Goal: Information Seeking & Learning: Learn about a topic

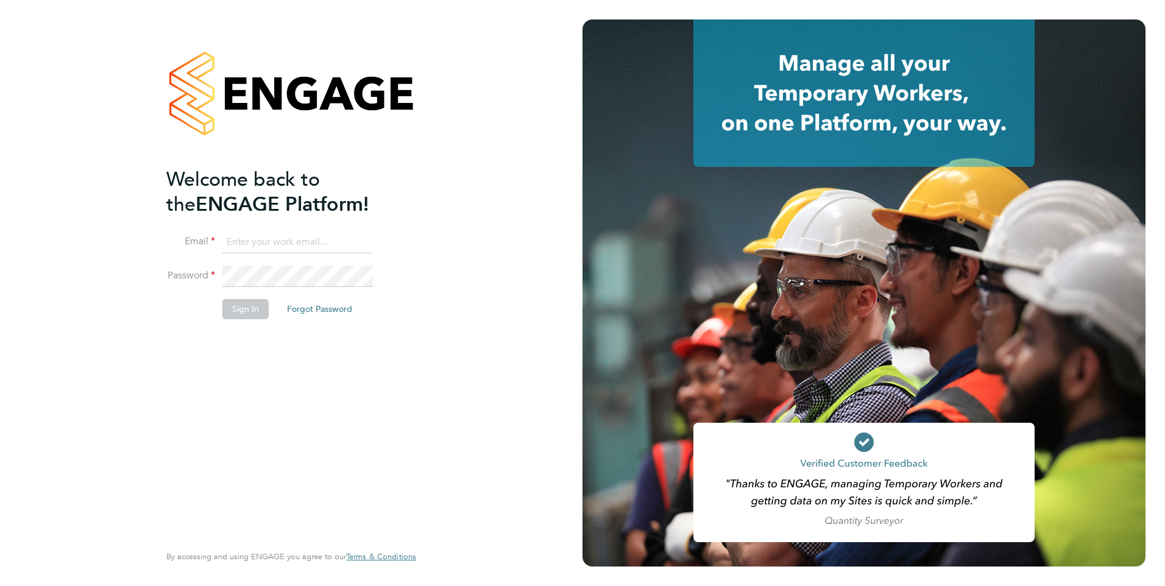
click at [301, 234] on input at bounding box center [297, 242] width 150 height 22
type input "[PERSON_NAME][EMAIL_ADDRESS][PERSON_NAME][DOMAIN_NAME]"
click at [248, 315] on button "Sign In" at bounding box center [245, 308] width 46 height 19
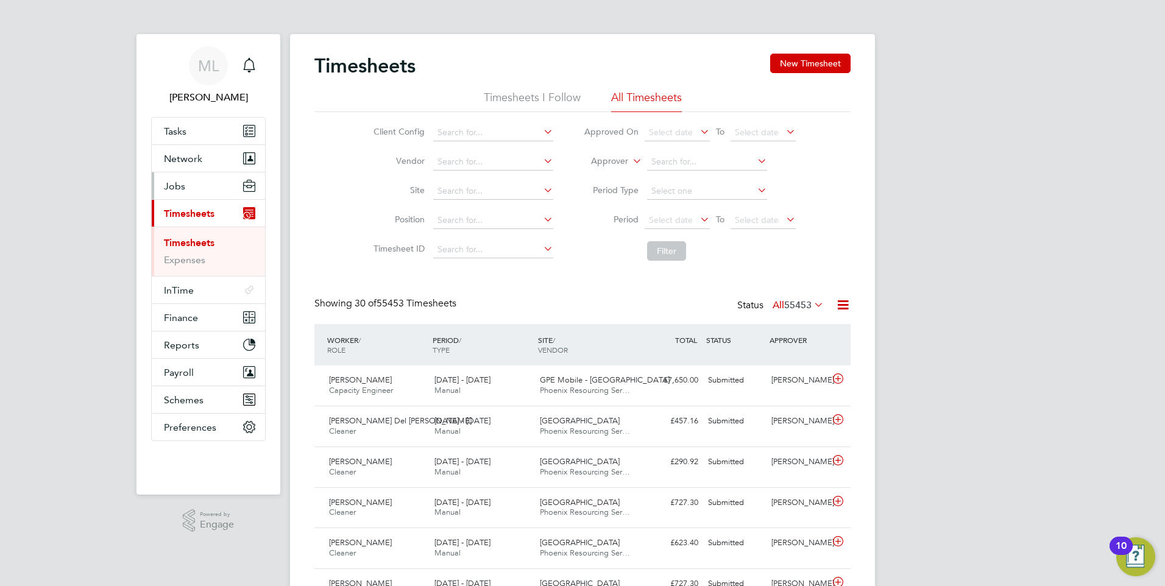
click at [186, 186] on button "Jobs" at bounding box center [208, 185] width 113 height 27
click at [185, 219] on link "Vacancies" at bounding box center [185, 216] width 43 height 12
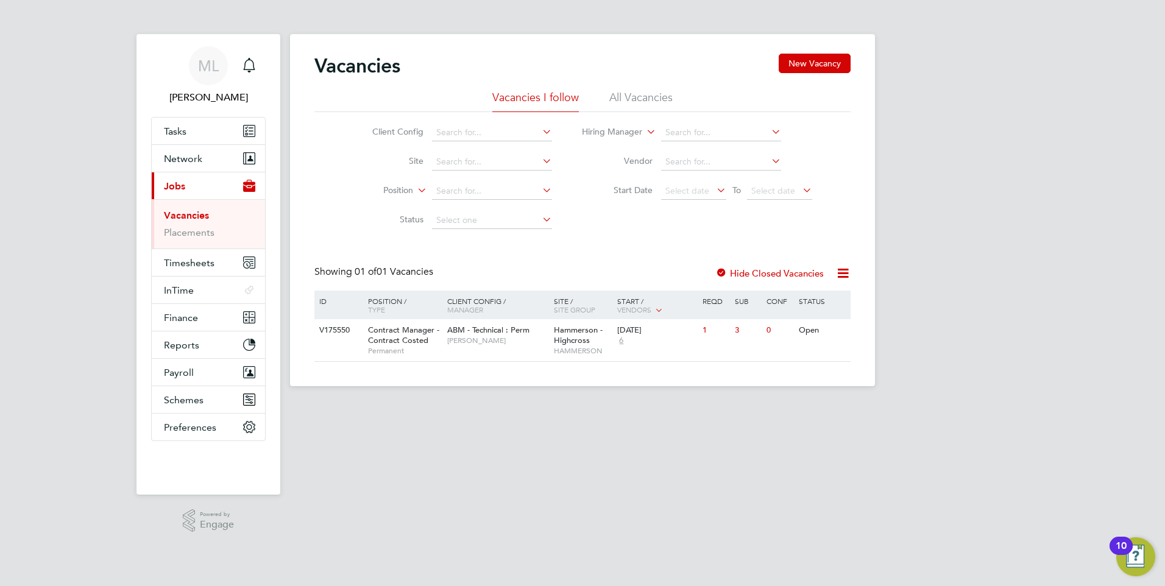
click at [622, 100] on li "All Vacancies" at bounding box center [640, 101] width 63 height 22
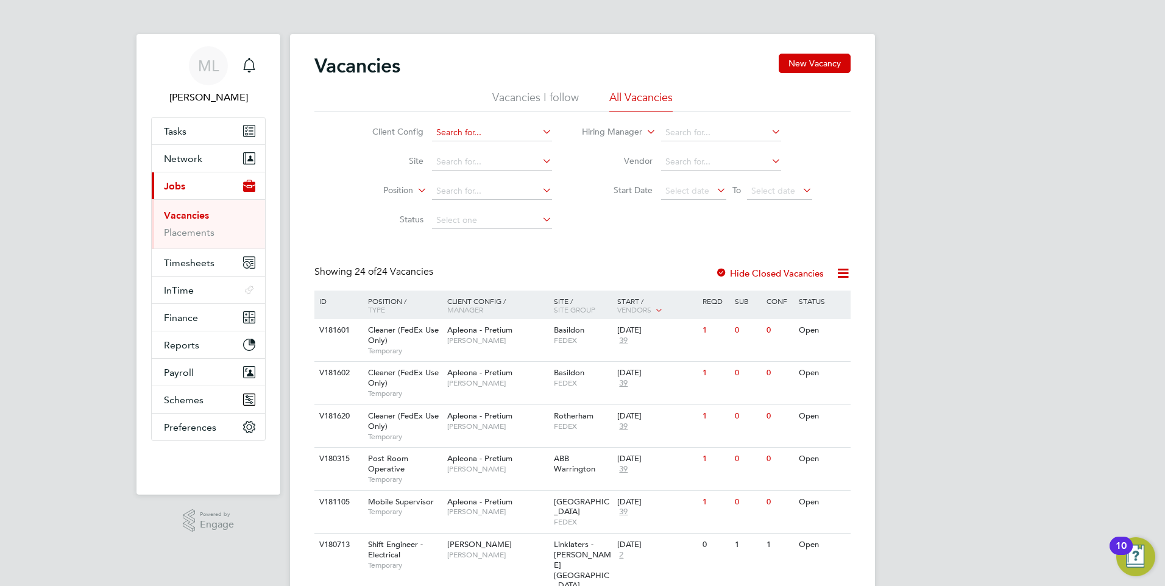
click at [477, 127] on input at bounding box center [492, 132] width 120 height 17
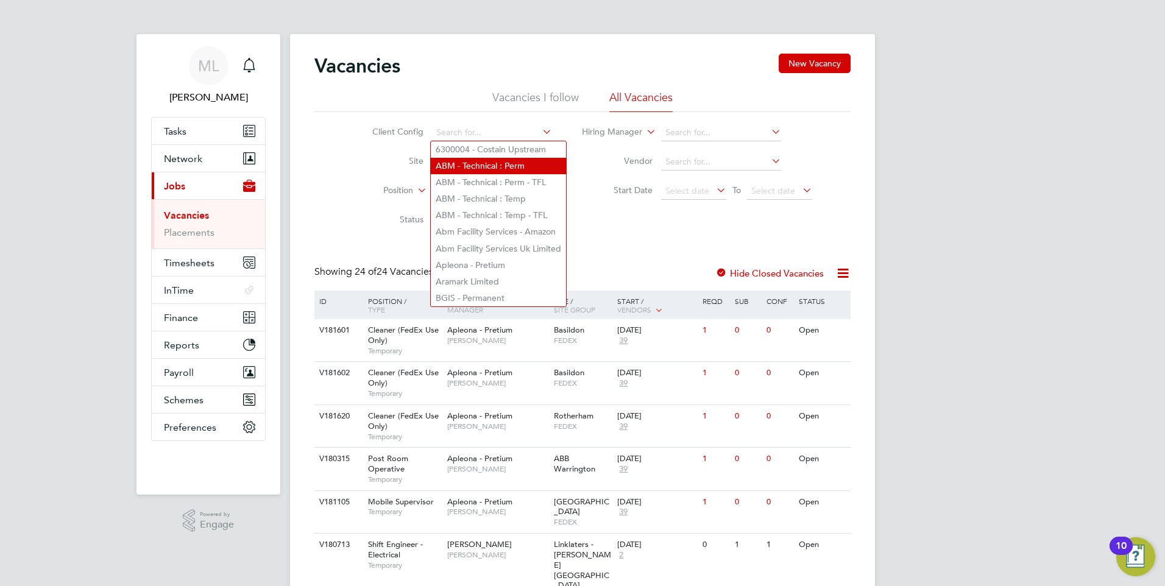
click at [493, 164] on li "ABM - Technical : Perm" at bounding box center [498, 166] width 135 height 16
type input "ABM - Technical : Perm"
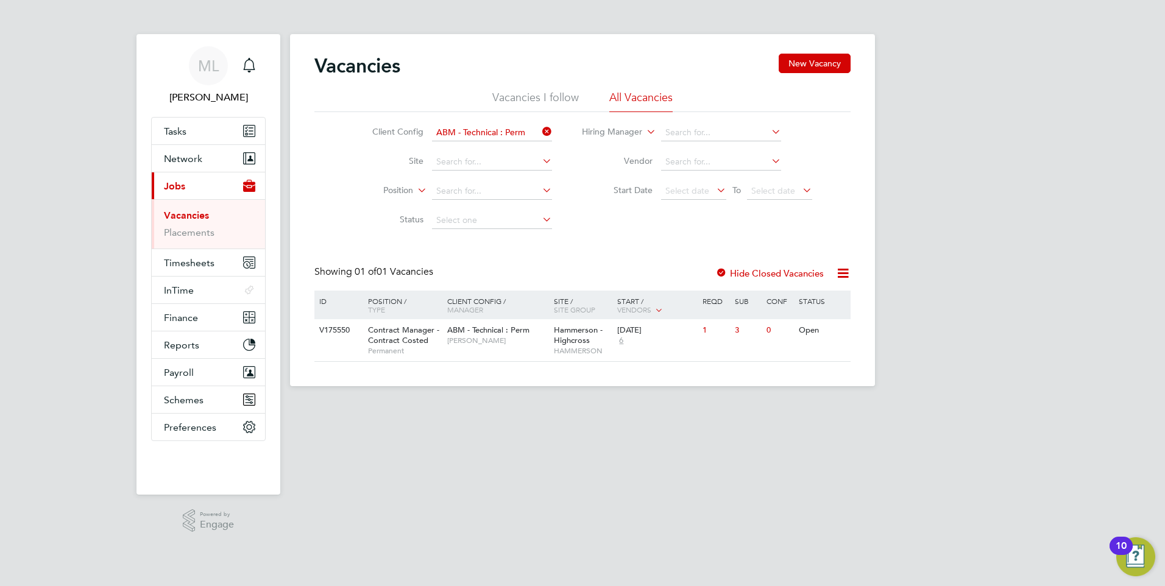
click at [540, 125] on icon at bounding box center [540, 131] width 0 height 17
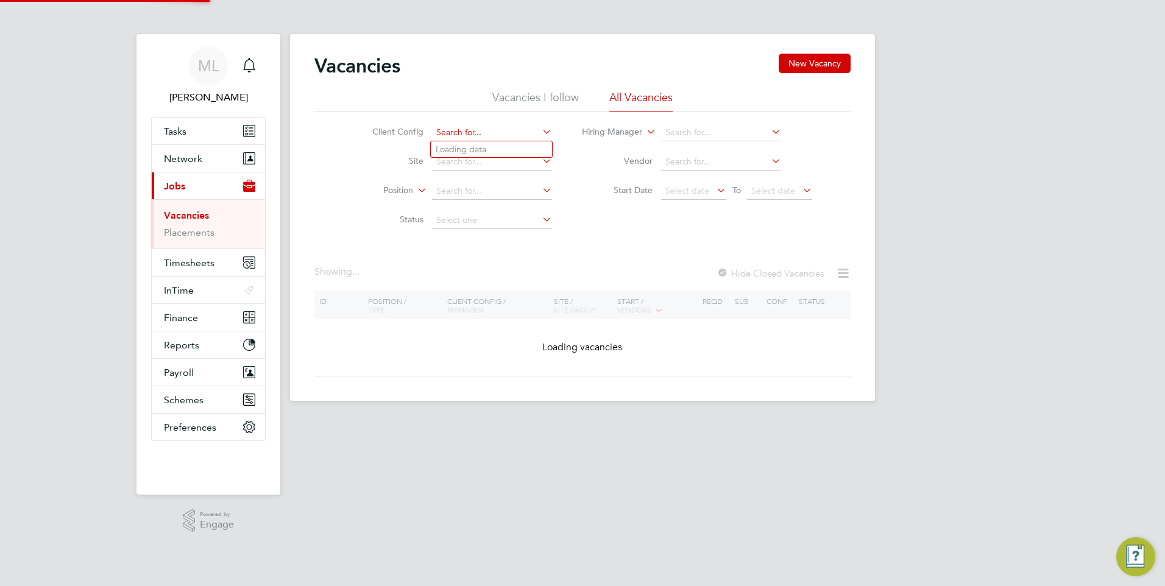
click at [470, 127] on input at bounding box center [492, 132] width 120 height 17
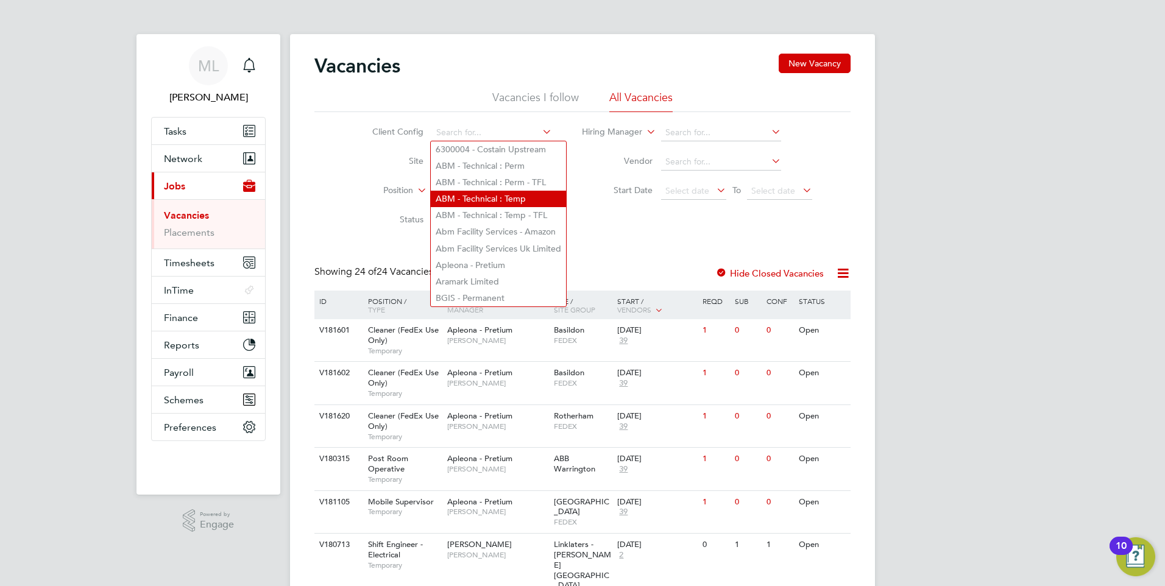
click at [490, 196] on li "ABM - Technical : Temp" at bounding box center [498, 199] width 135 height 16
type input "ABM - Technical : Temp"
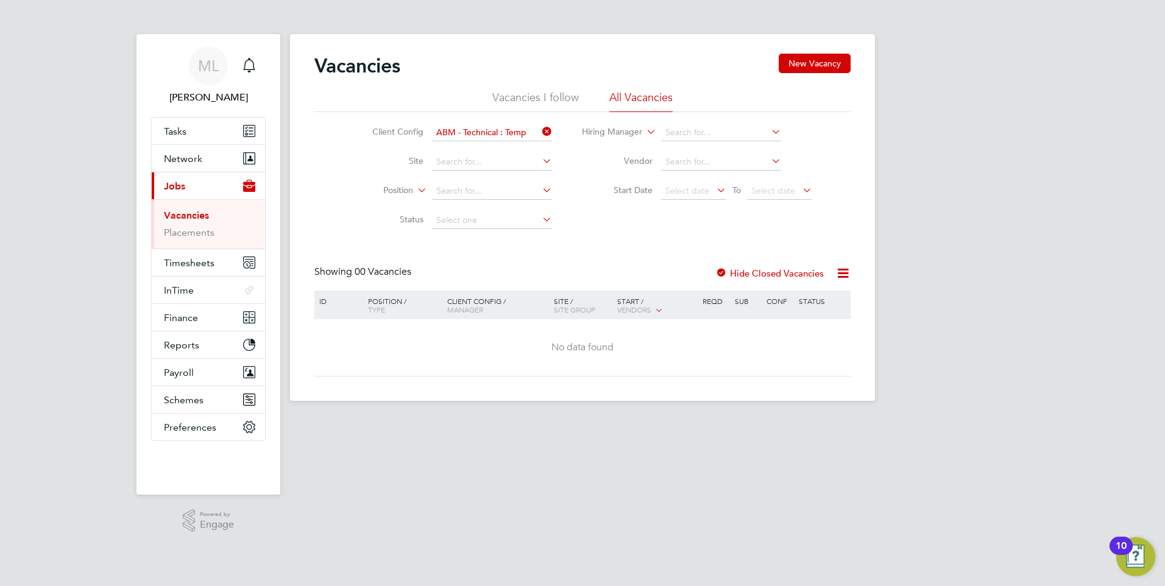
click at [540, 132] on icon at bounding box center [540, 131] width 0 height 17
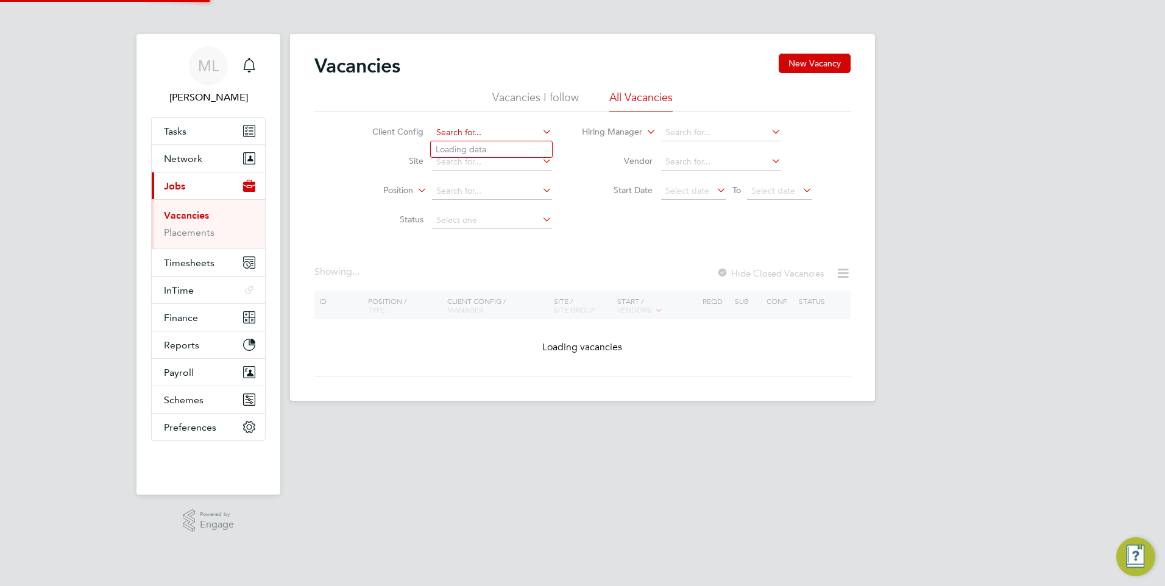
click at [498, 132] on input at bounding box center [492, 132] width 120 height 17
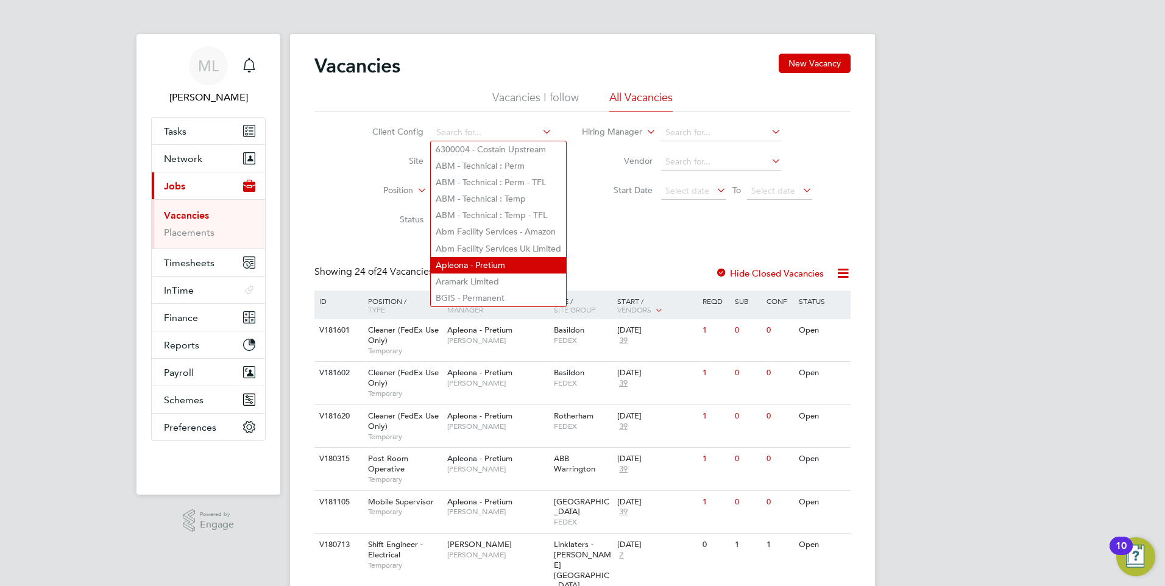
click at [492, 257] on li "Apleona - Pretium" at bounding box center [498, 265] width 135 height 16
type input "Apleona - Pretium"
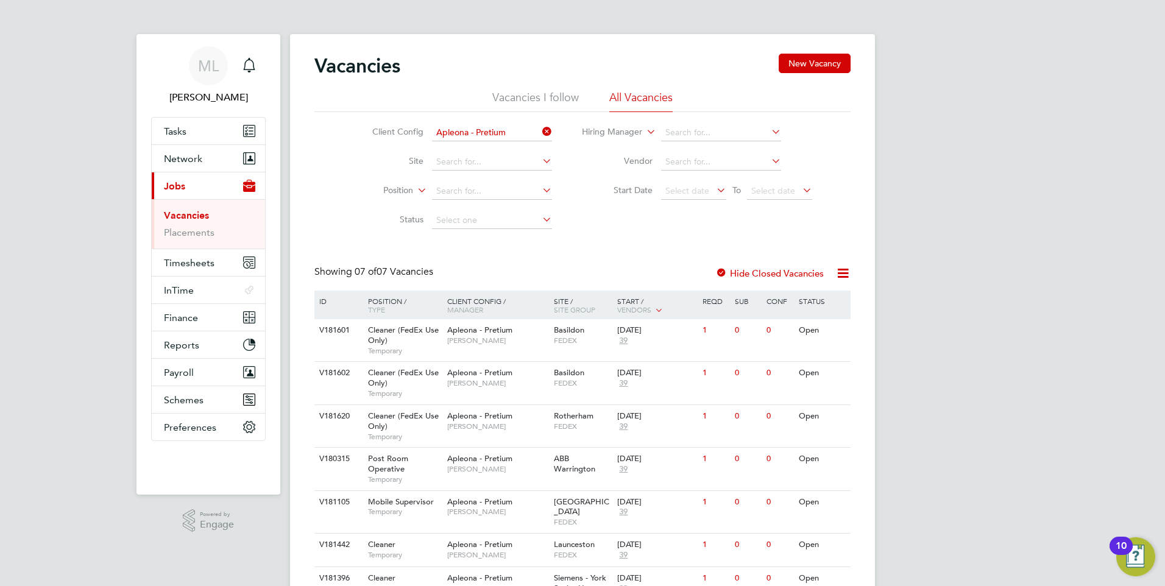
click at [540, 130] on icon at bounding box center [540, 131] width 0 height 17
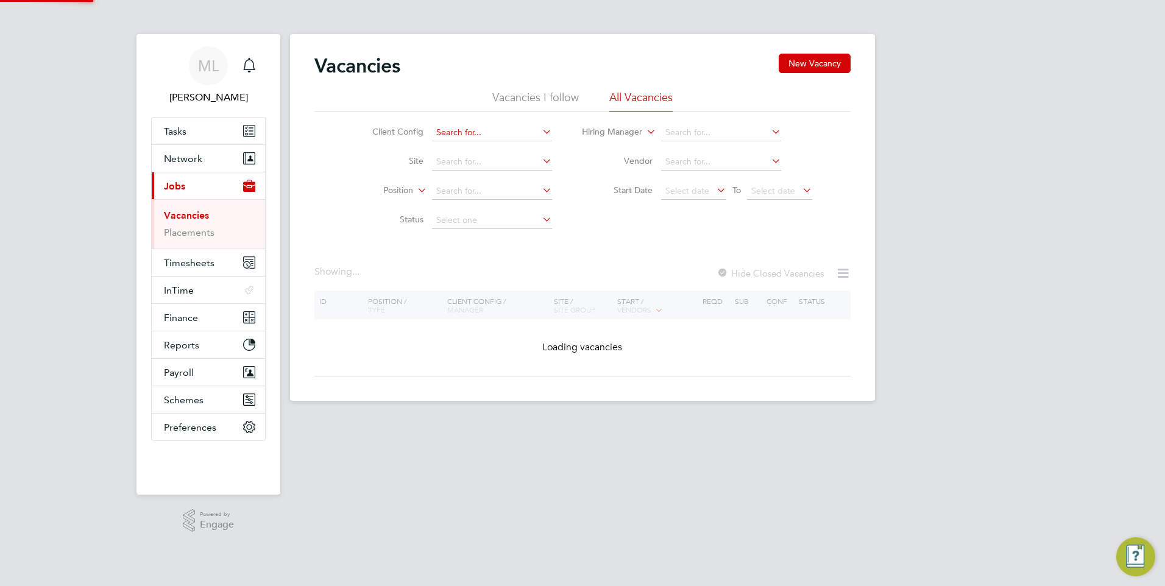
click at [496, 132] on input at bounding box center [492, 132] width 120 height 17
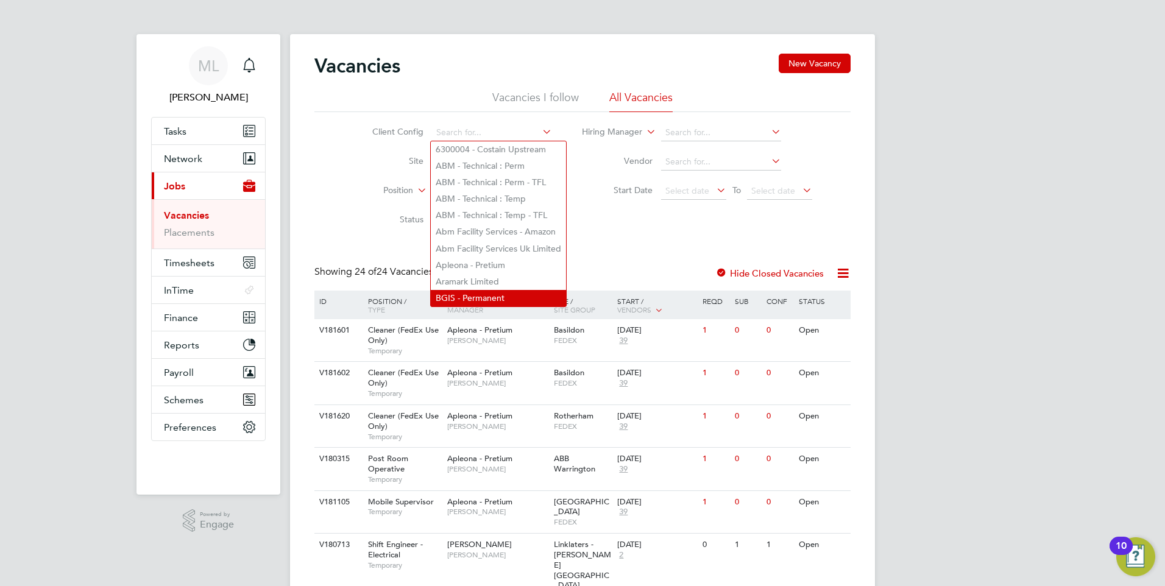
click at [492, 290] on li "BGIS - Permanent" at bounding box center [498, 298] width 135 height 16
type input "BGIS - Permanent"
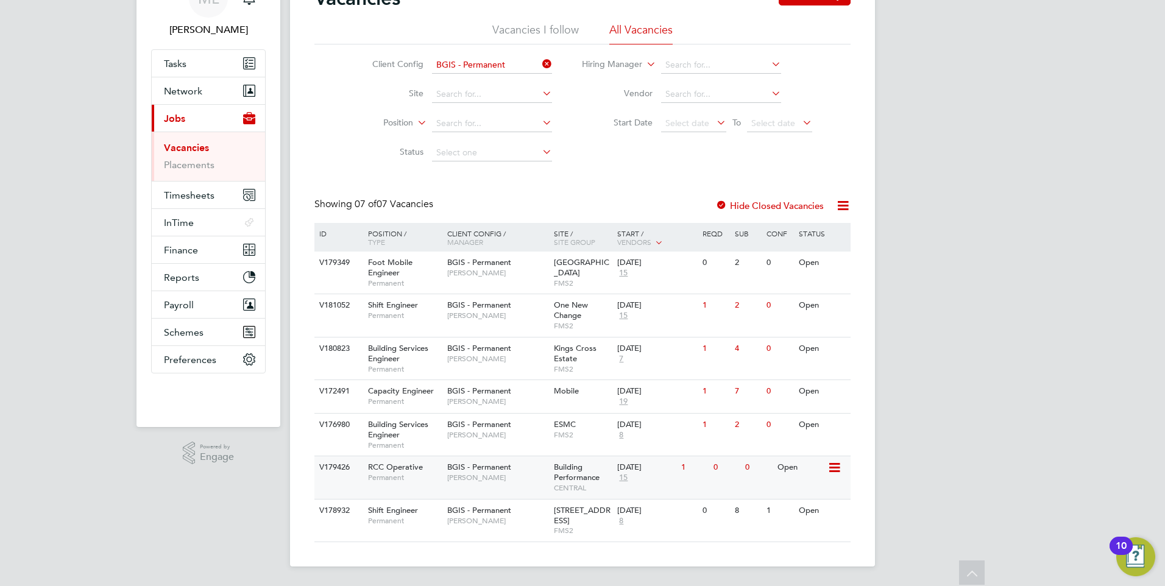
click at [623, 476] on span "15" at bounding box center [623, 478] width 12 height 10
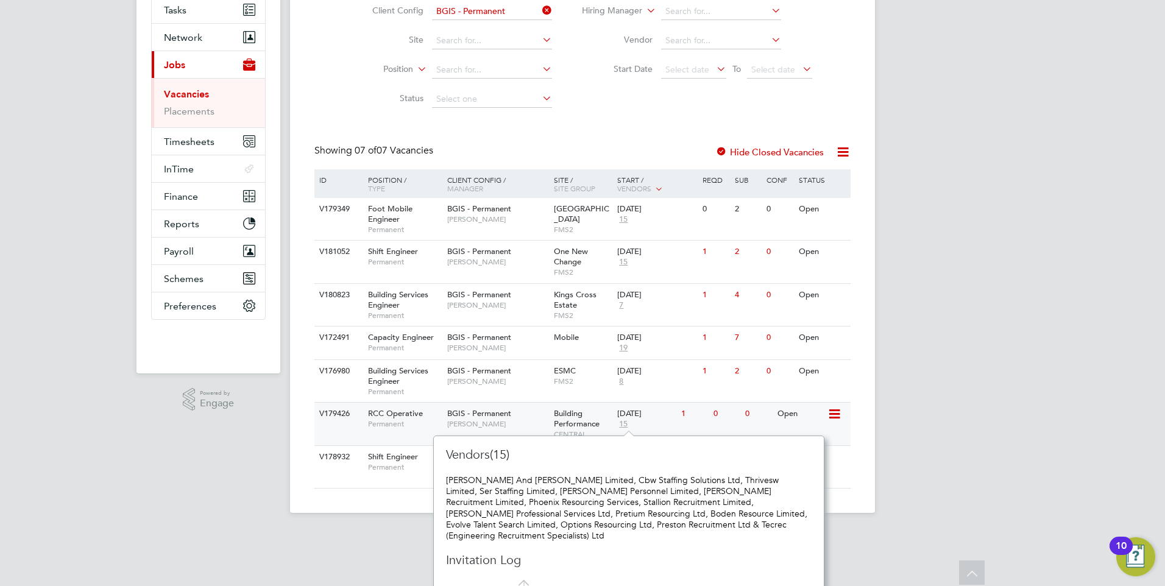
click at [395, 414] on span "RCC Operative" at bounding box center [395, 413] width 55 height 10
click at [987, 305] on div "ML Michael LLoyd Notifications Applications: Tasks Network Businesses Sites Wor…" at bounding box center [582, 206] width 1165 height 654
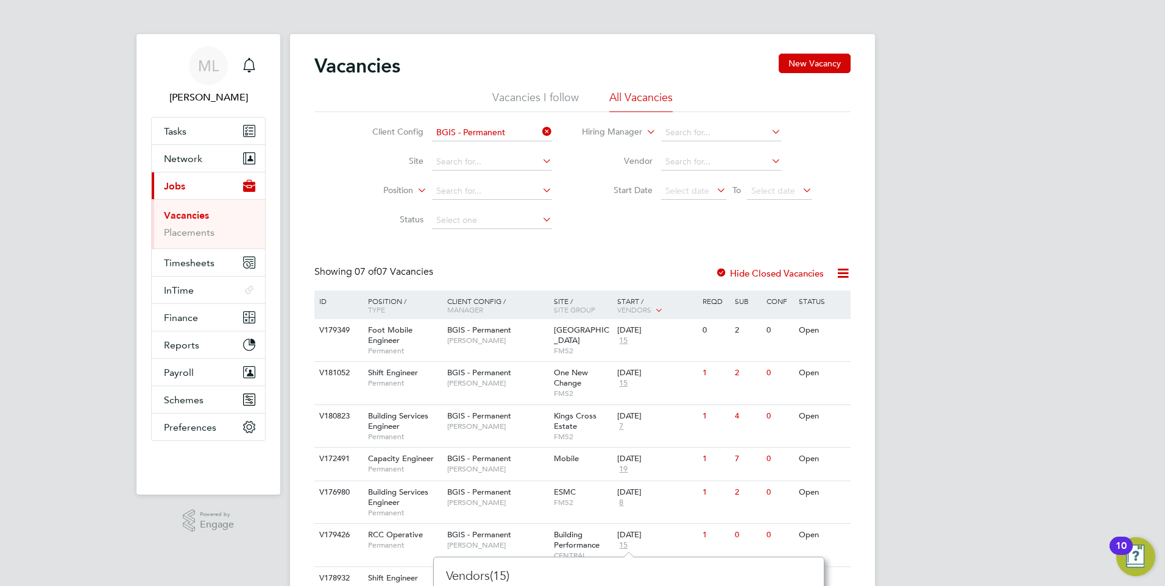
click at [526, 127] on input "BGIS - Permanent" at bounding box center [492, 132] width 120 height 17
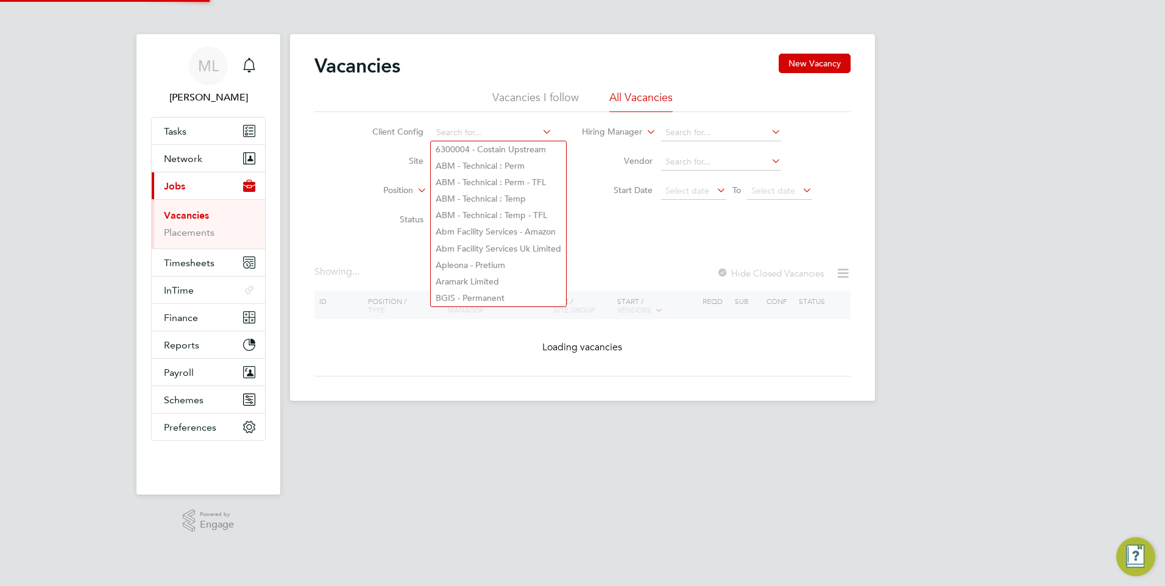
click at [540, 128] on icon at bounding box center [540, 131] width 0 height 17
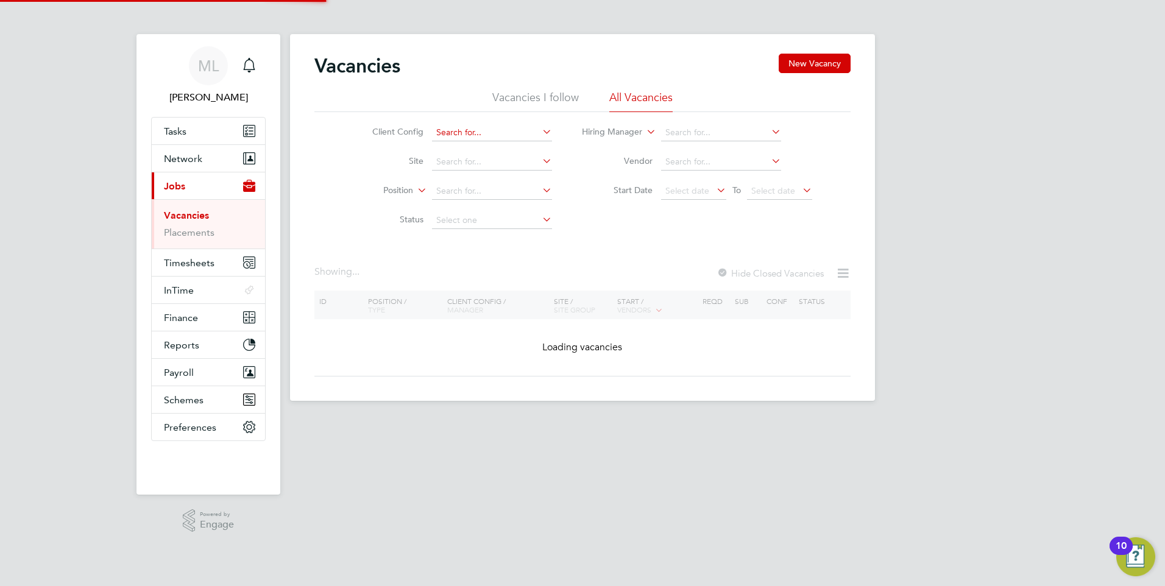
click at [516, 125] on input at bounding box center [492, 132] width 120 height 17
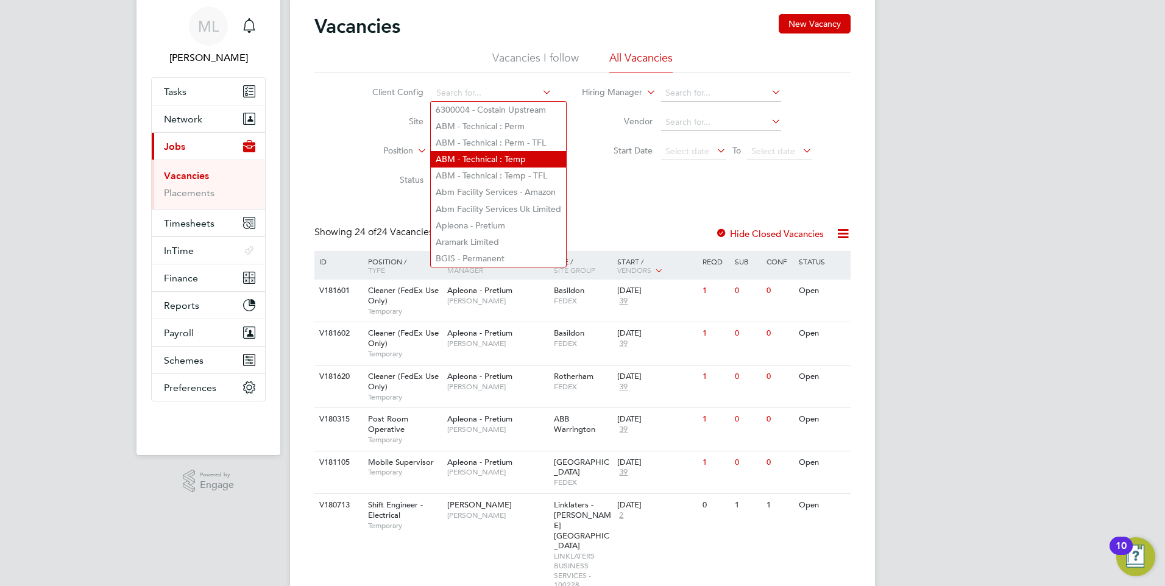
scroll to position [61, 0]
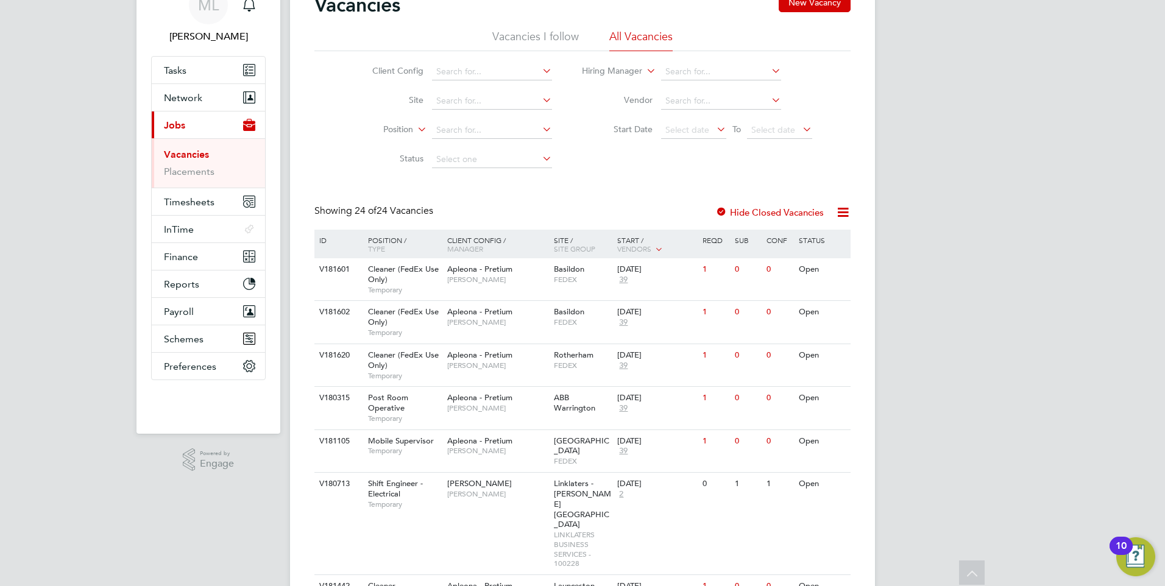
click at [341, 160] on li "Status" at bounding box center [452, 159] width 229 height 29
click at [460, 74] on input at bounding box center [492, 71] width 120 height 17
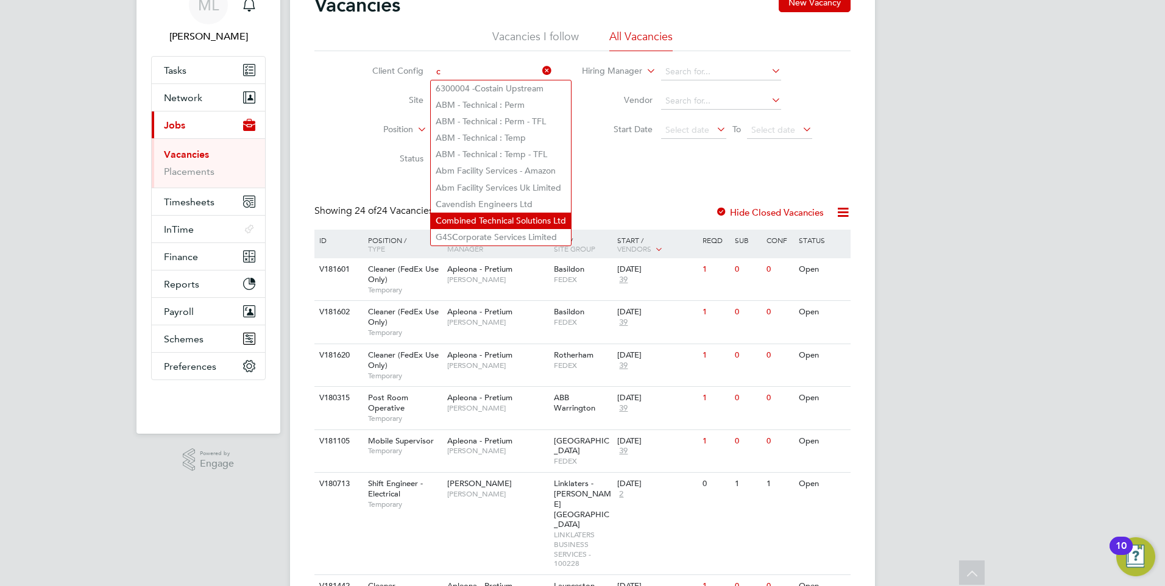
click at [498, 214] on li "C ombined Technical Solutions Ltd" at bounding box center [501, 221] width 140 height 16
type input "Combined Technical Solutions Ltd"
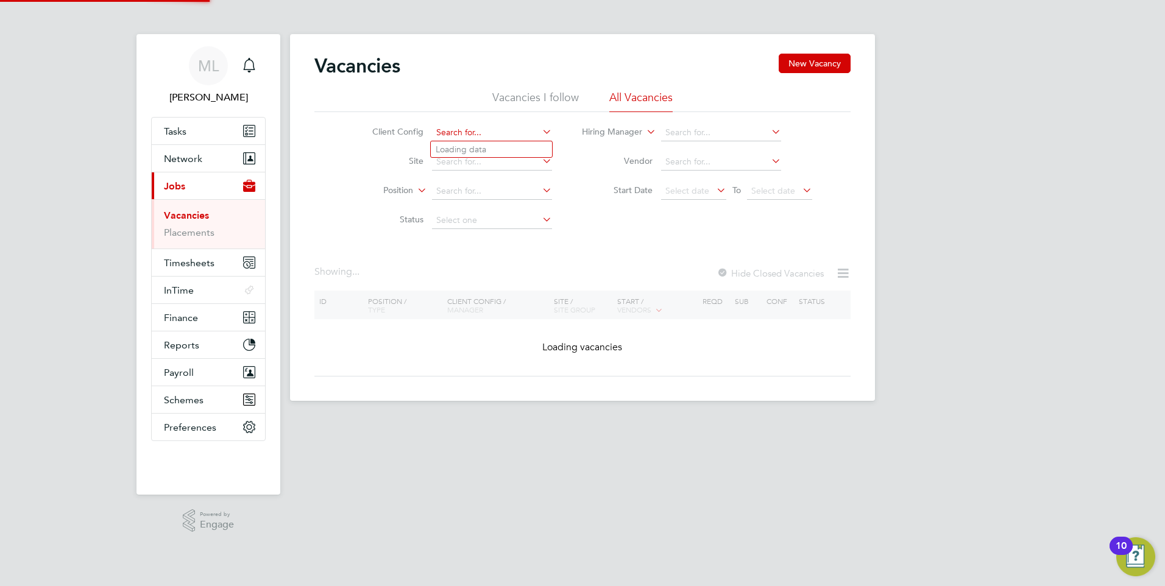
click at [528, 124] on input at bounding box center [492, 132] width 120 height 17
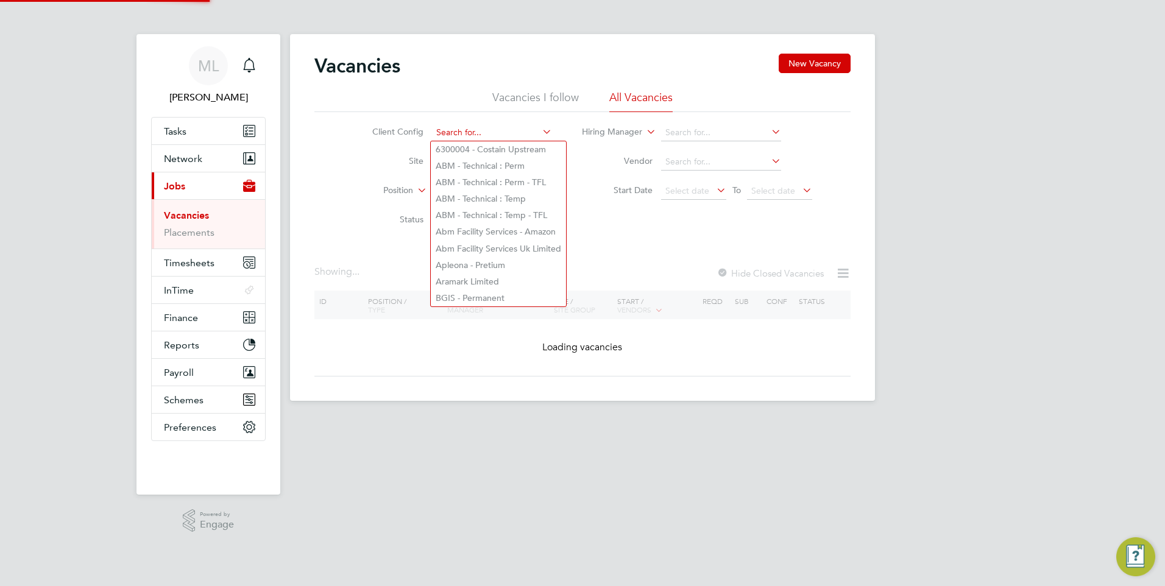
type input "d"
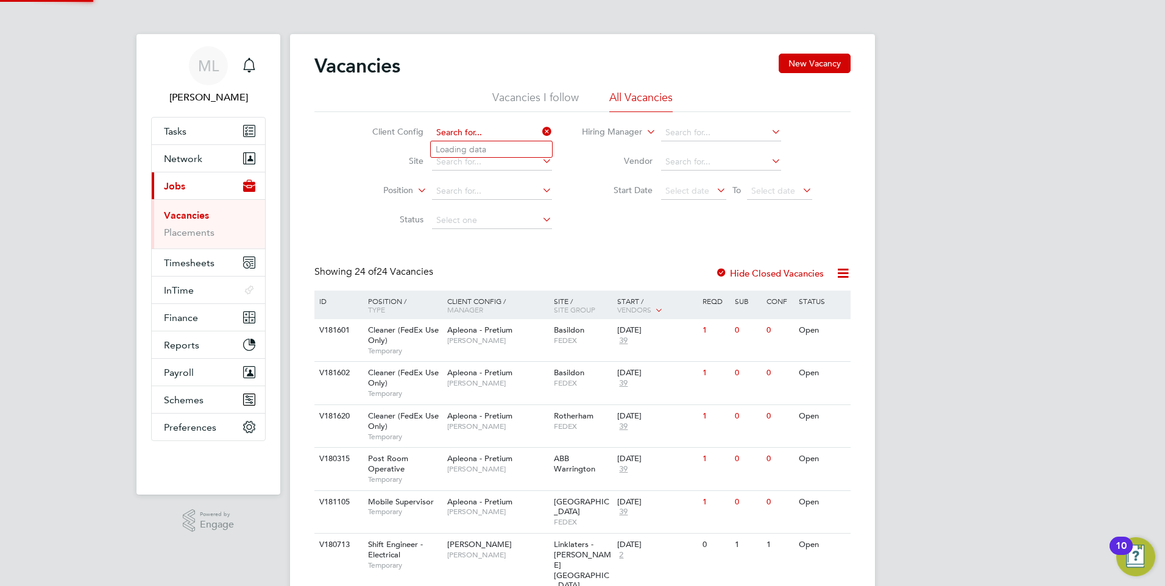
type input "e"
type input "f"
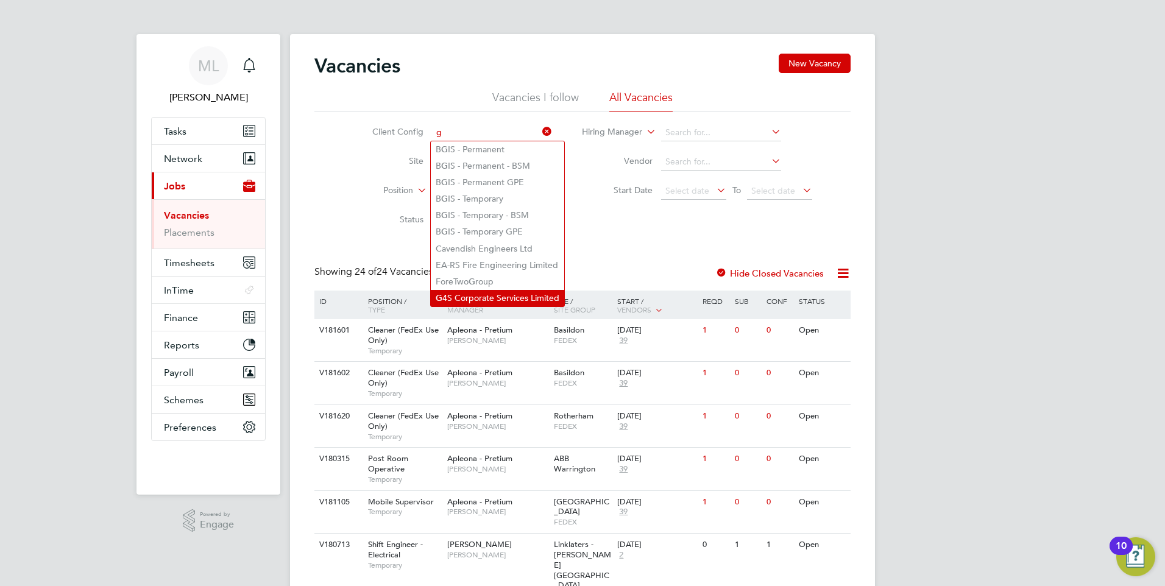
click at [477, 291] on li "G 4S Corporate Services Limited" at bounding box center [497, 298] width 133 height 16
type input "G4S Corporate Services Limited"
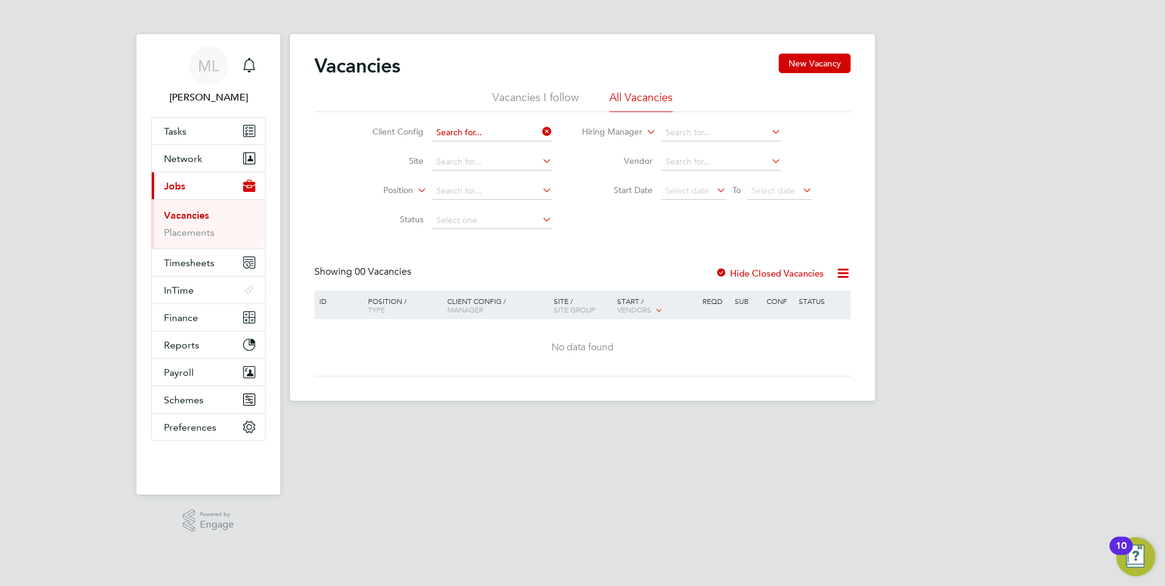
click at [506, 133] on input at bounding box center [492, 132] width 120 height 17
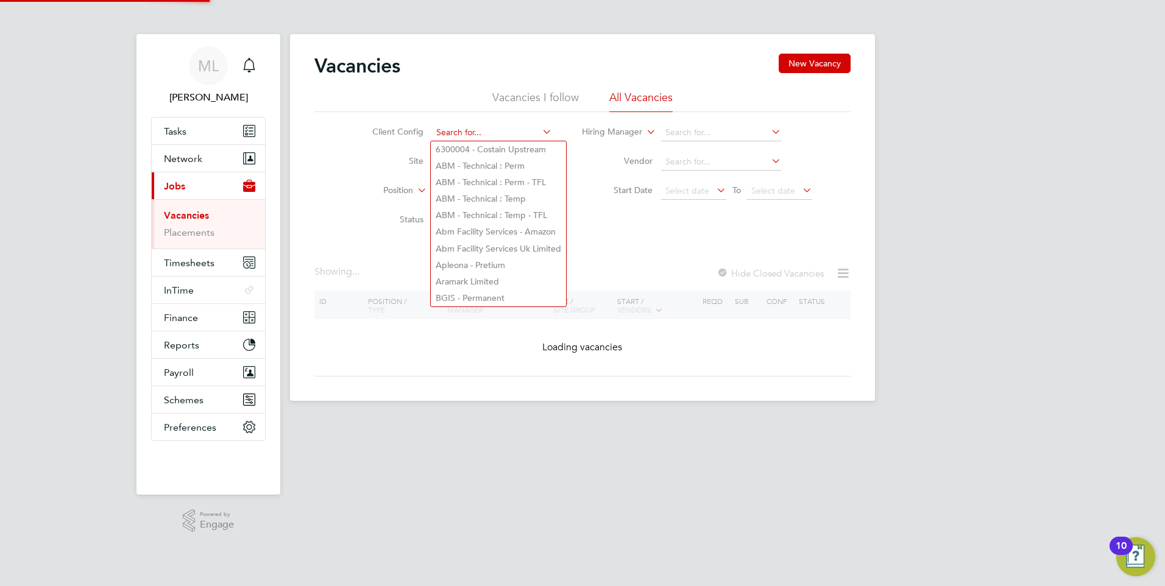
type input "h"
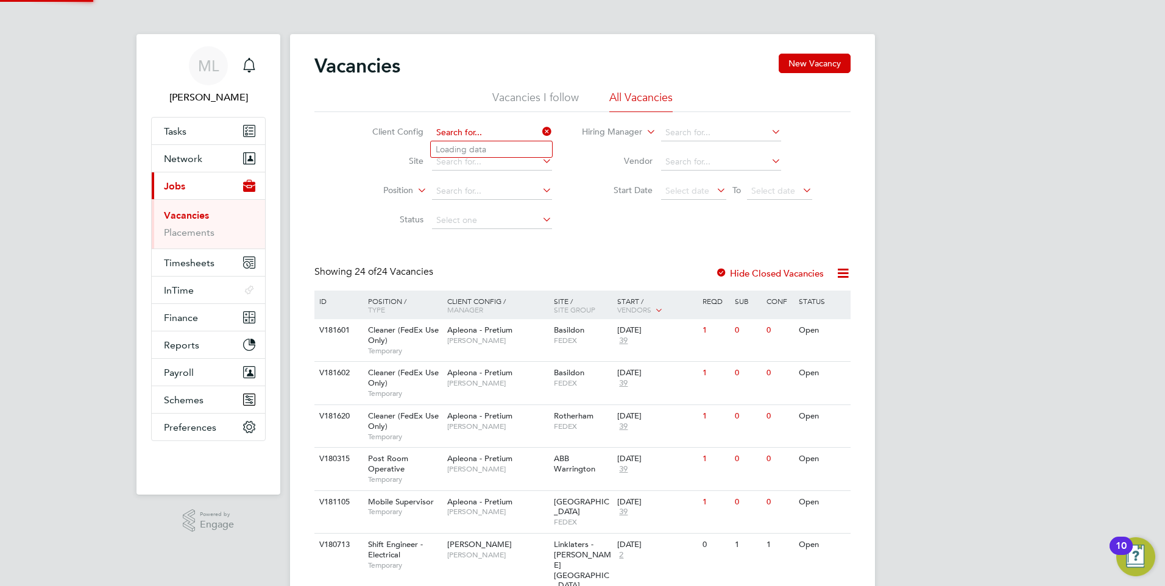
type input "j"
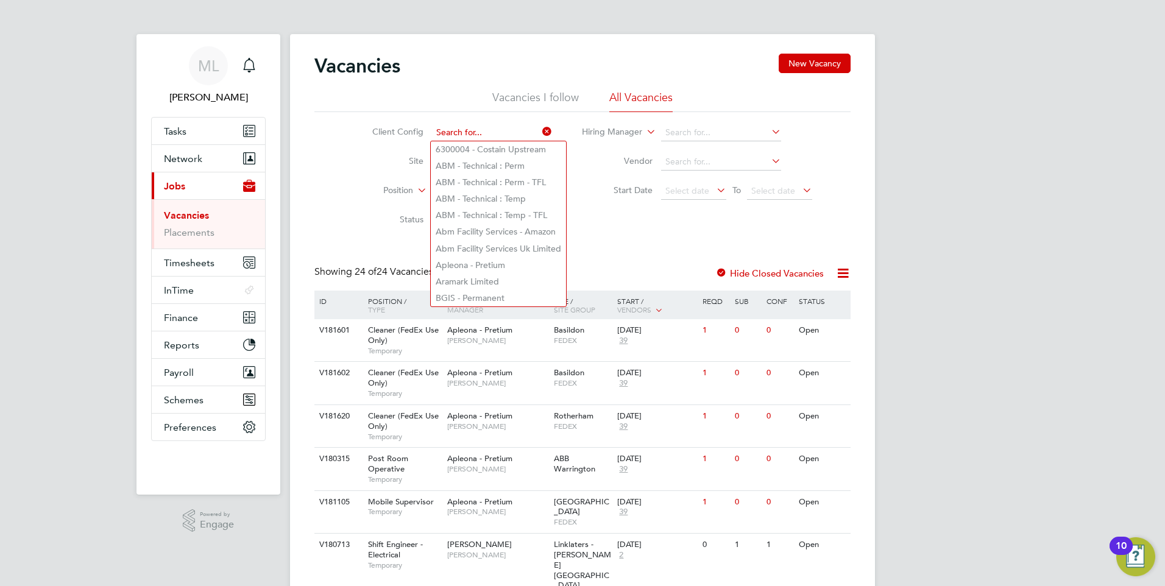
type input "k"
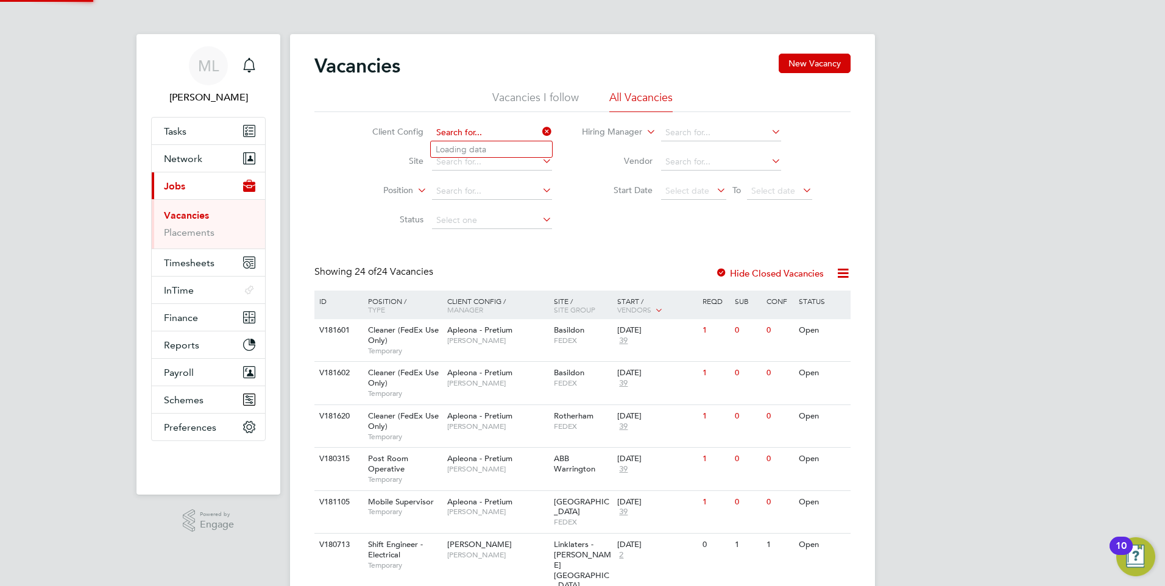
type input "l"
type input "m"
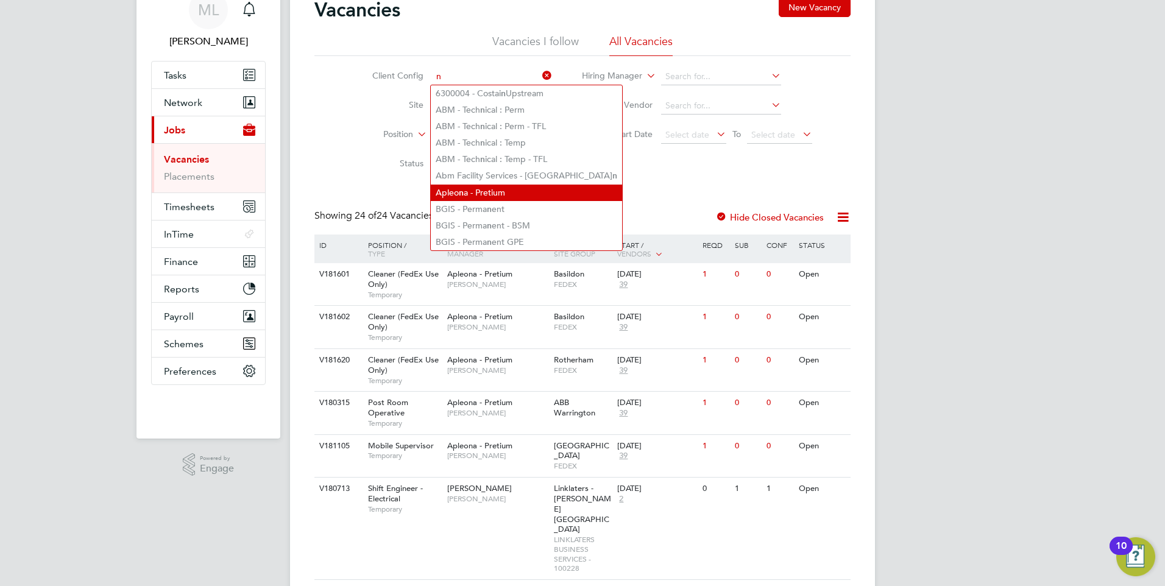
scroll to position [122, 0]
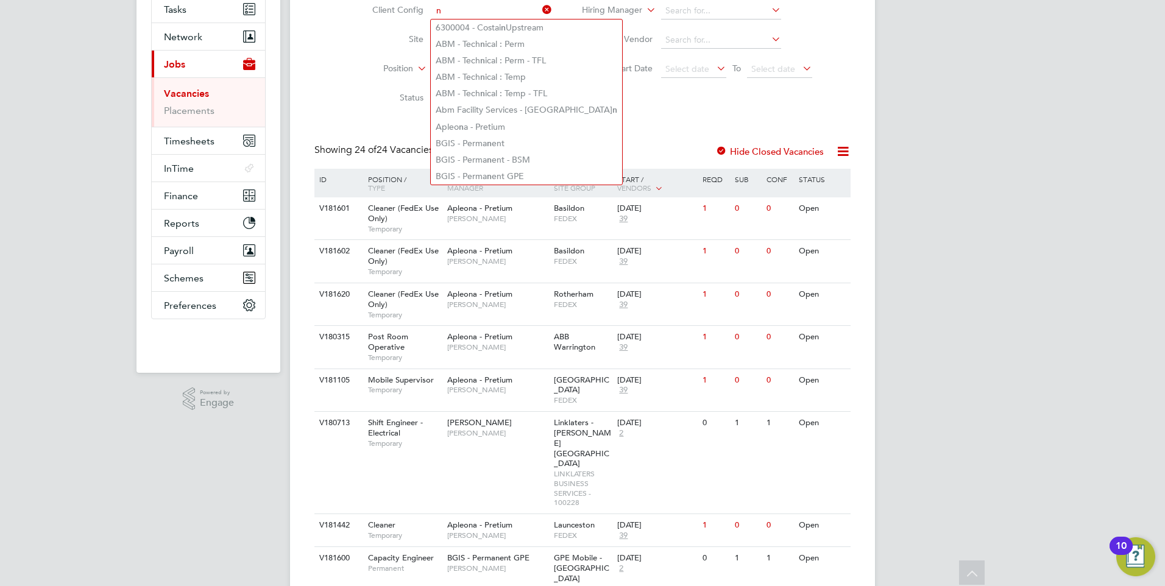
type input "n"
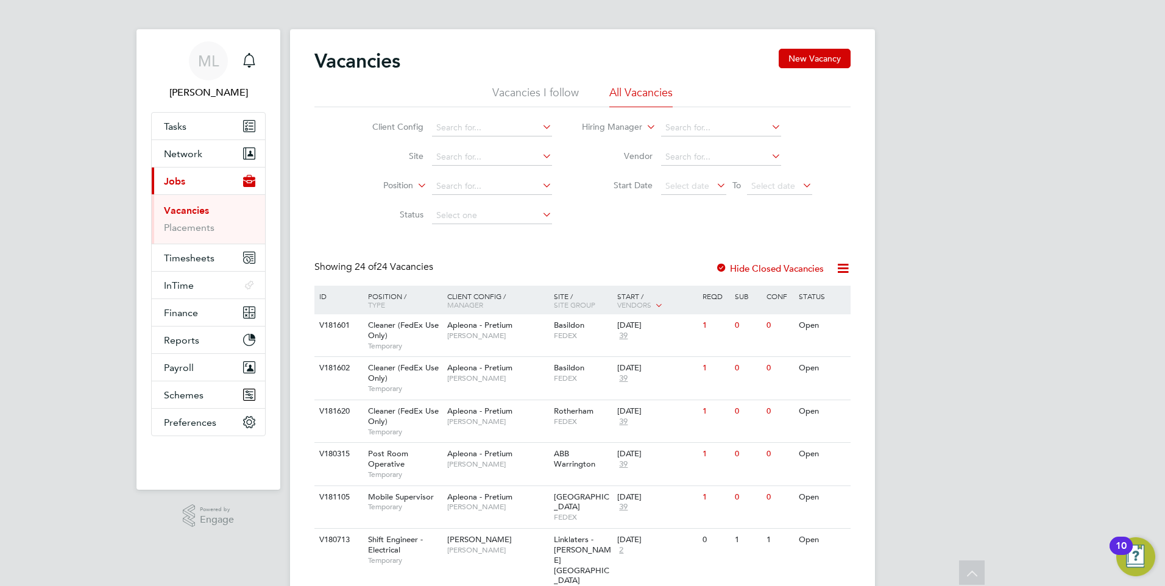
scroll to position [0, 0]
